Goal: Find specific page/section: Find specific page/section

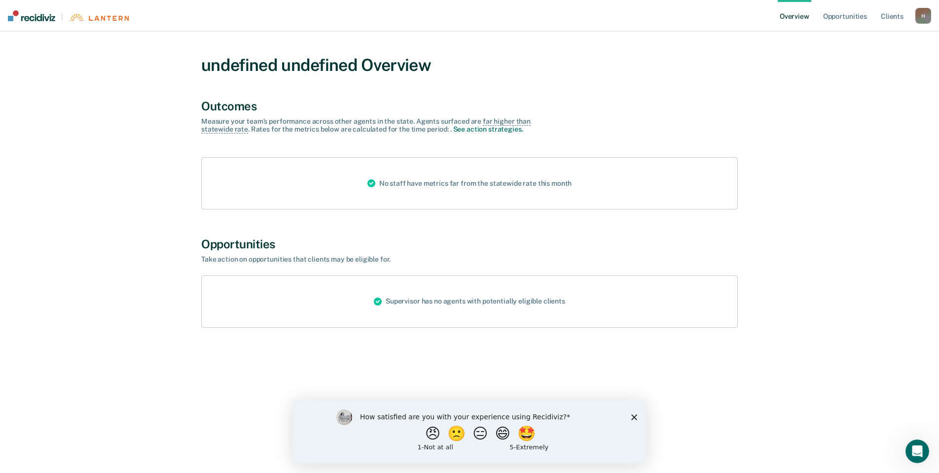
click at [632, 417] on icon "Close survey" at bounding box center [634, 417] width 6 height 6
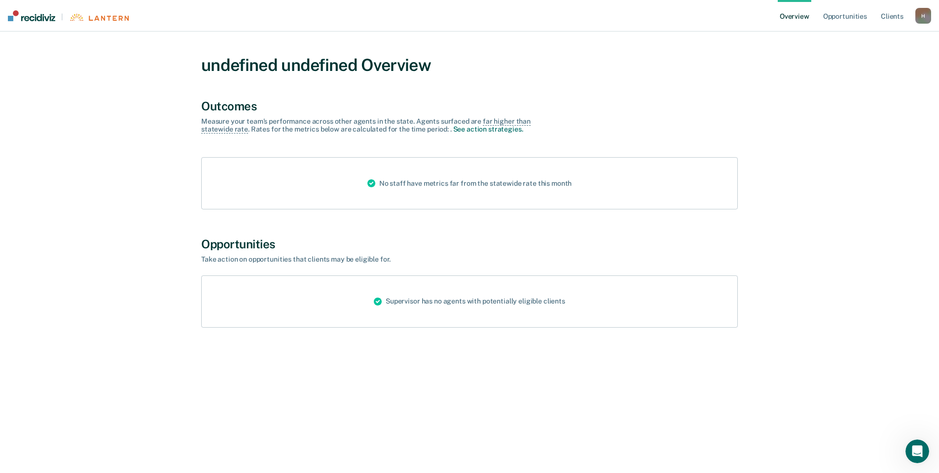
click at [792, 18] on link "Overview" at bounding box center [794, 16] width 34 height 32
click at [841, 11] on link "Opportunities" at bounding box center [845, 16] width 48 height 32
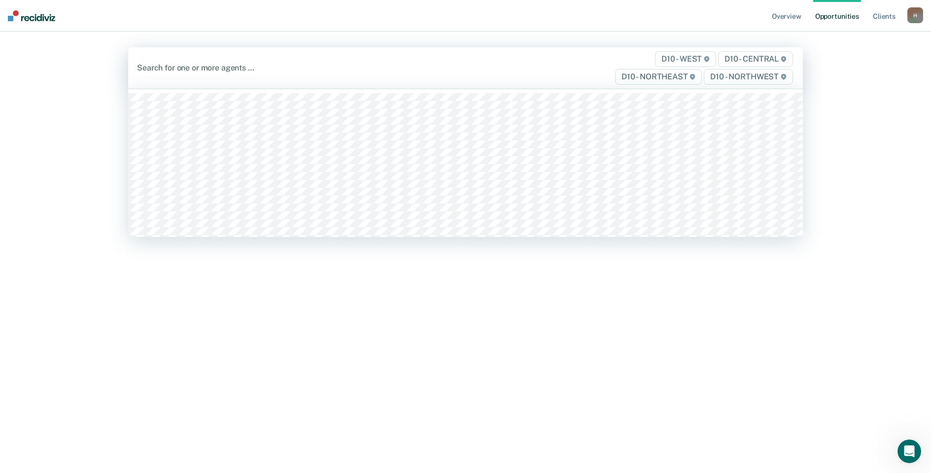
click at [440, 66] on div at bounding box center [366, 67] width 459 height 11
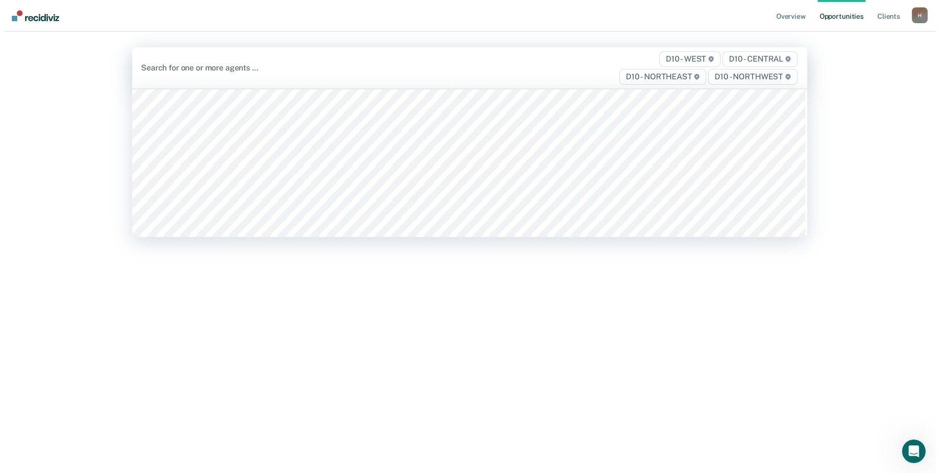
scroll to position [2459, 0]
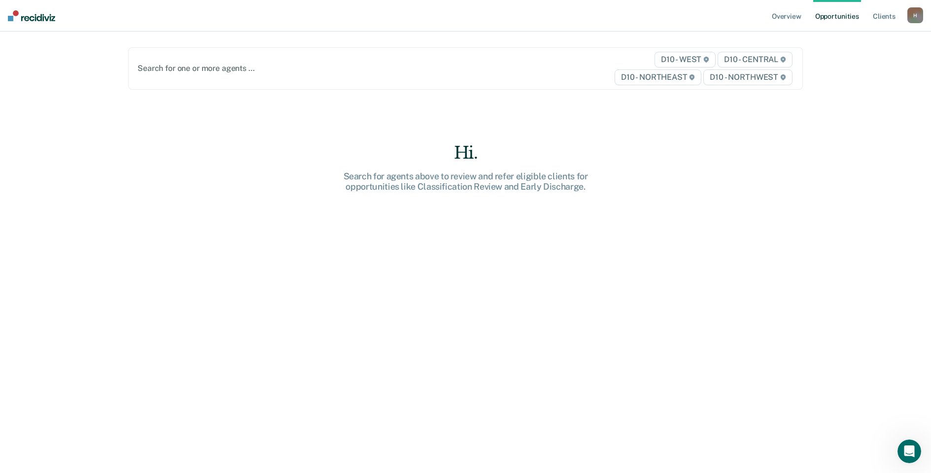
drag, startPoint x: 905, startPoint y: 82, endPoint x: 914, endPoint y: 10, distance: 72.0
click at [907, 77] on div "Overview Opportunities Client s [EMAIL_ADDRESS][US_STATE][DOMAIN_NAME] H Profil…" at bounding box center [465, 236] width 931 height 473
click at [883, 21] on link "Client s" at bounding box center [884, 16] width 27 height 32
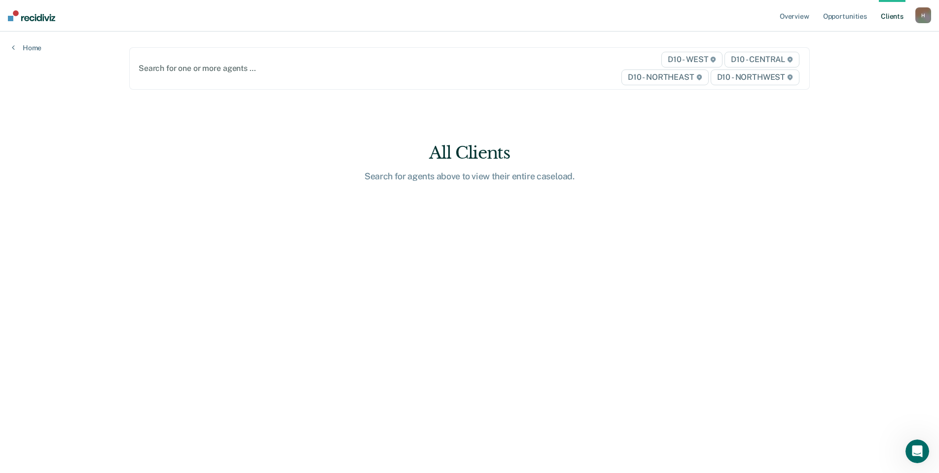
click at [920, 9] on div "H" at bounding box center [923, 15] width 16 height 16
